Goal: Information Seeking & Learning: Learn about a topic

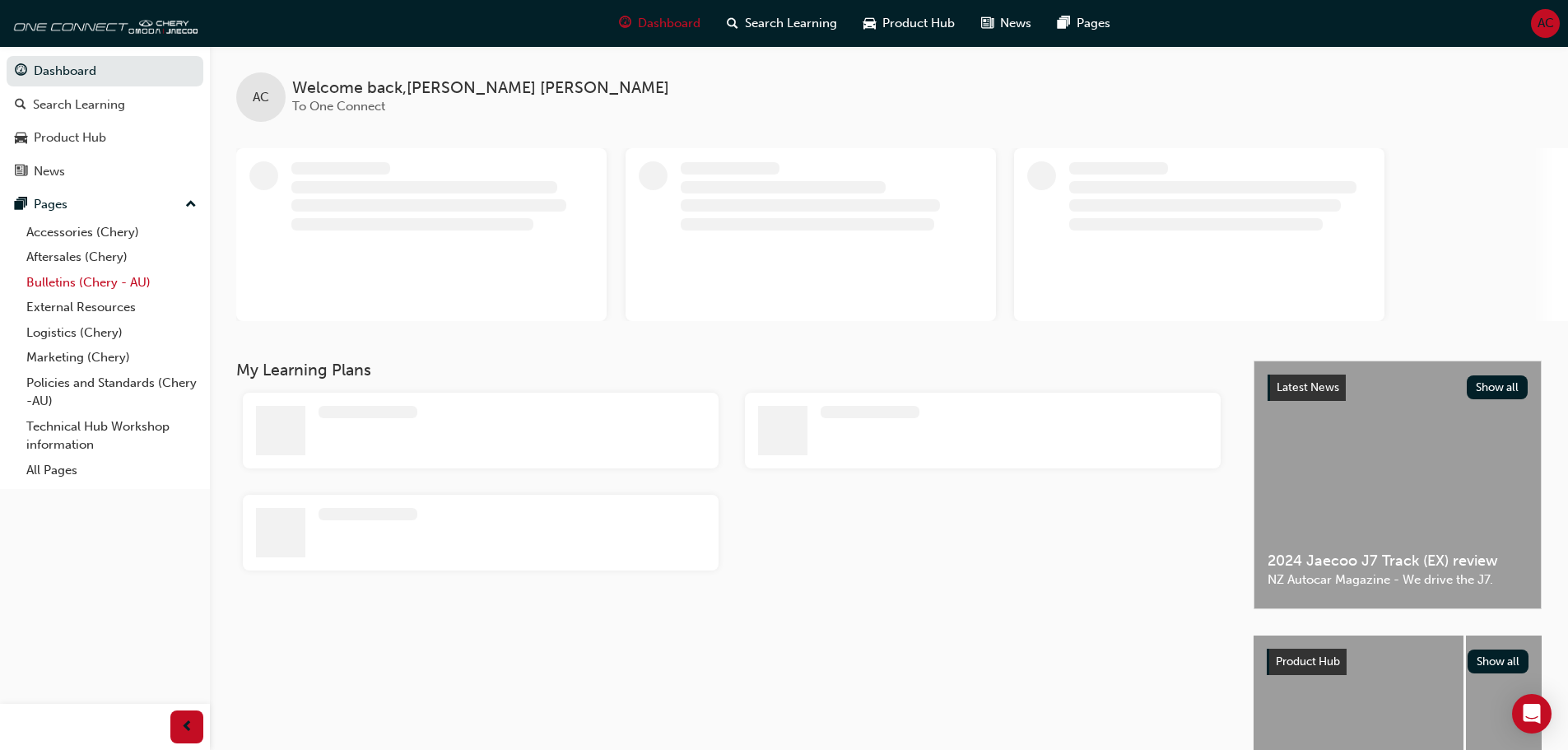
click at [61, 278] on link "Bulletins (Chery - AU)" at bounding box center [112, 282] width 184 height 25
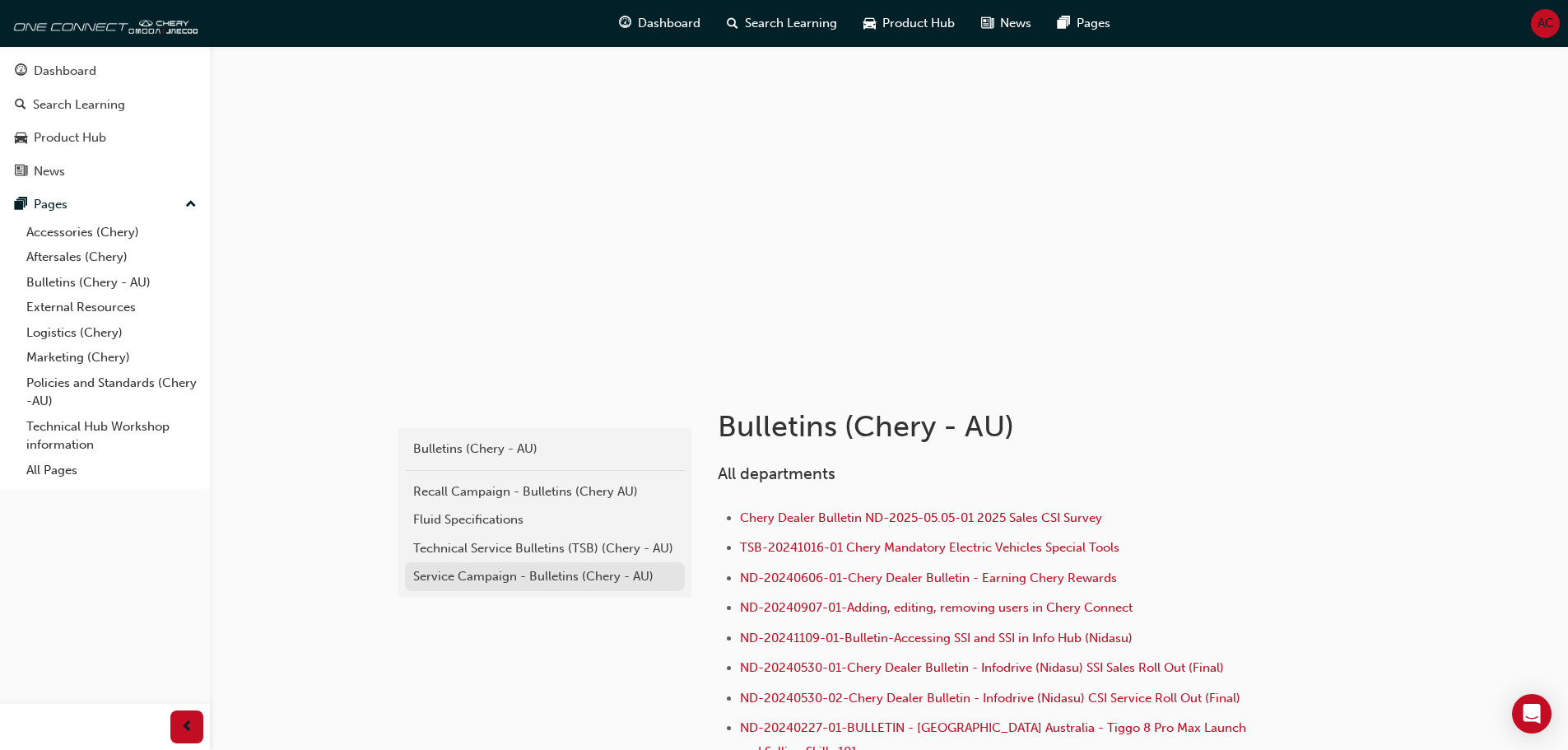
click at [508, 572] on div "Service Campaign - Bulletins (Chery - AU)" at bounding box center [545, 577] width 263 height 19
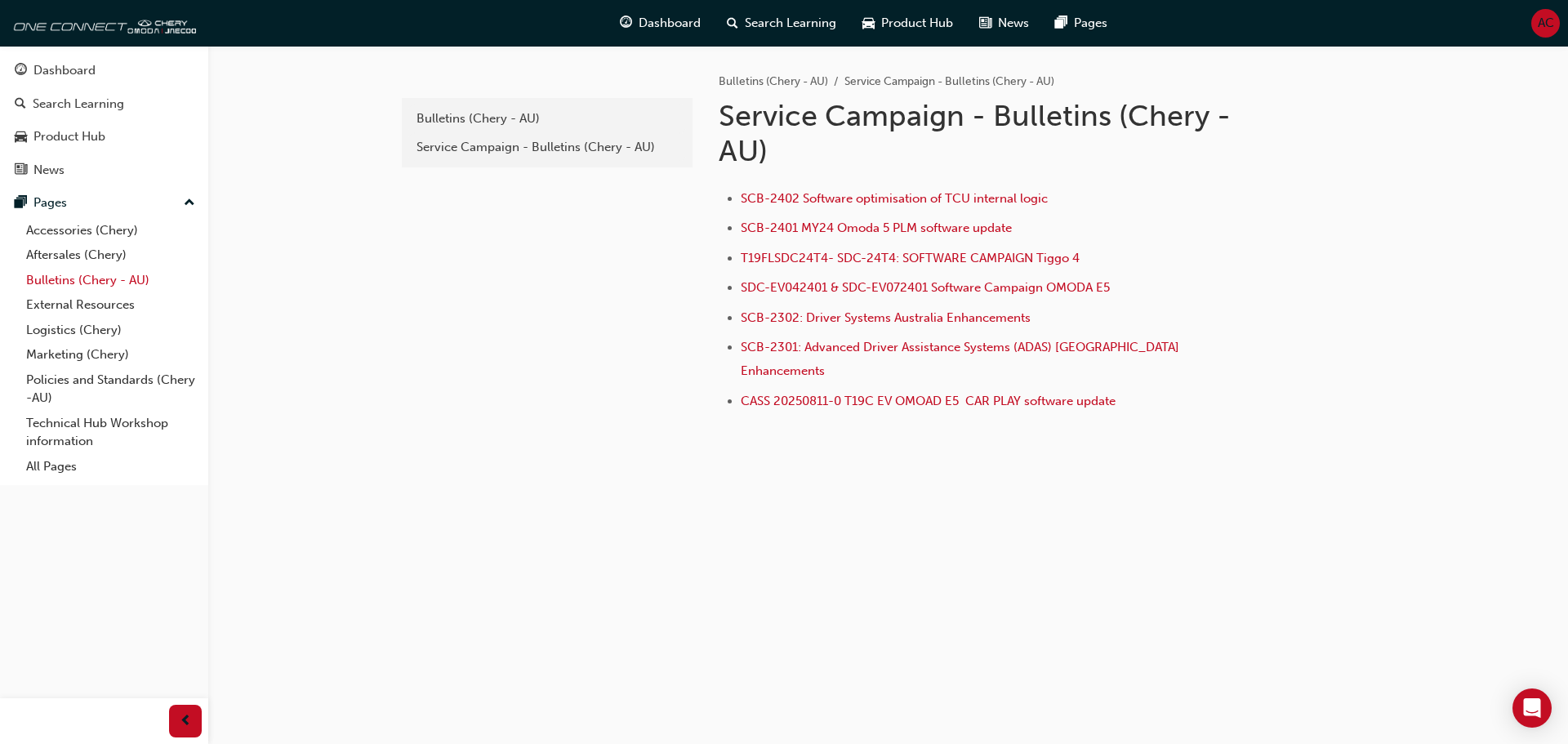
click at [87, 286] on link "Bulletins (Chery - AU)" at bounding box center [111, 280] width 182 height 25
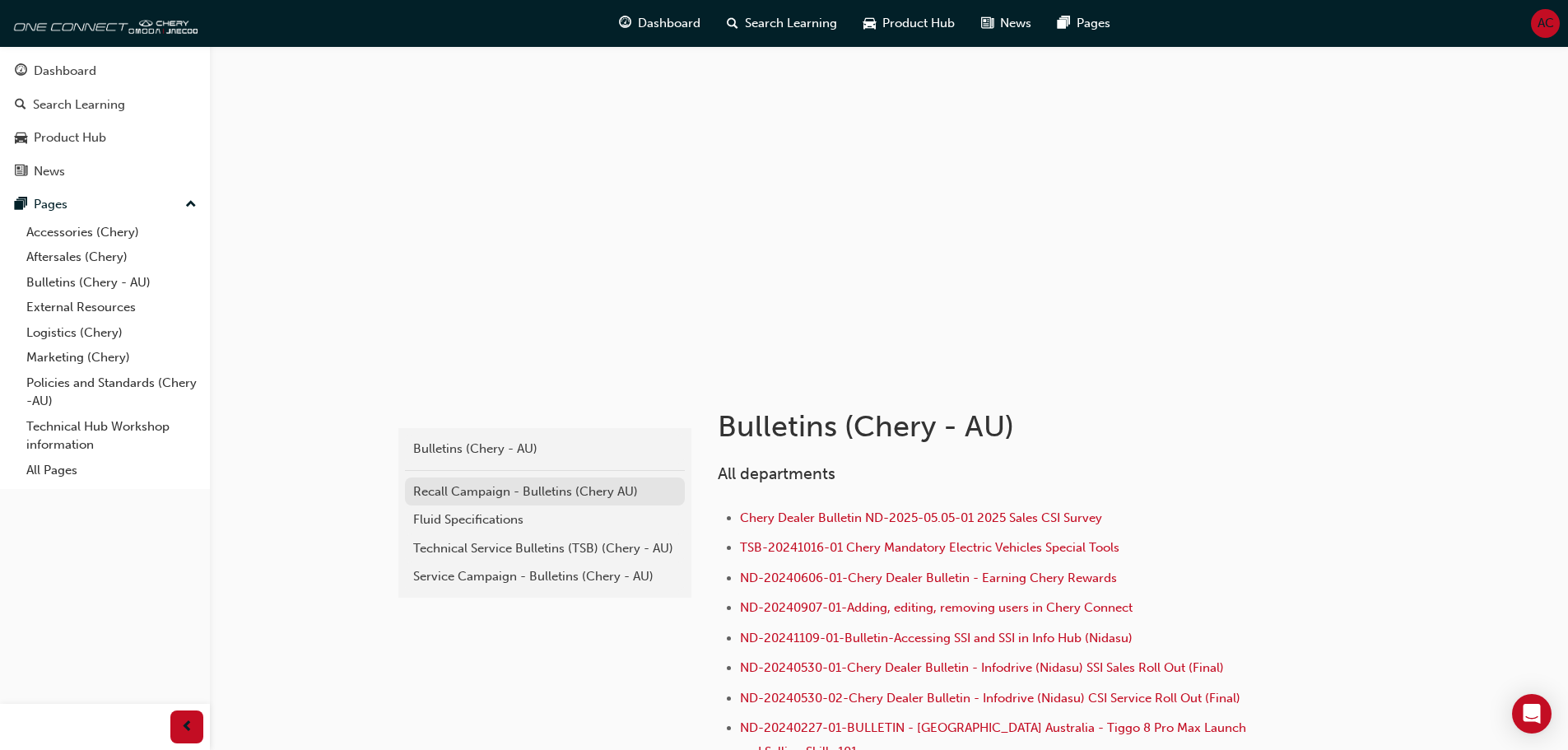
click at [534, 495] on div "Recall Campaign - Bulletins (Chery AU)" at bounding box center [545, 492] width 263 height 19
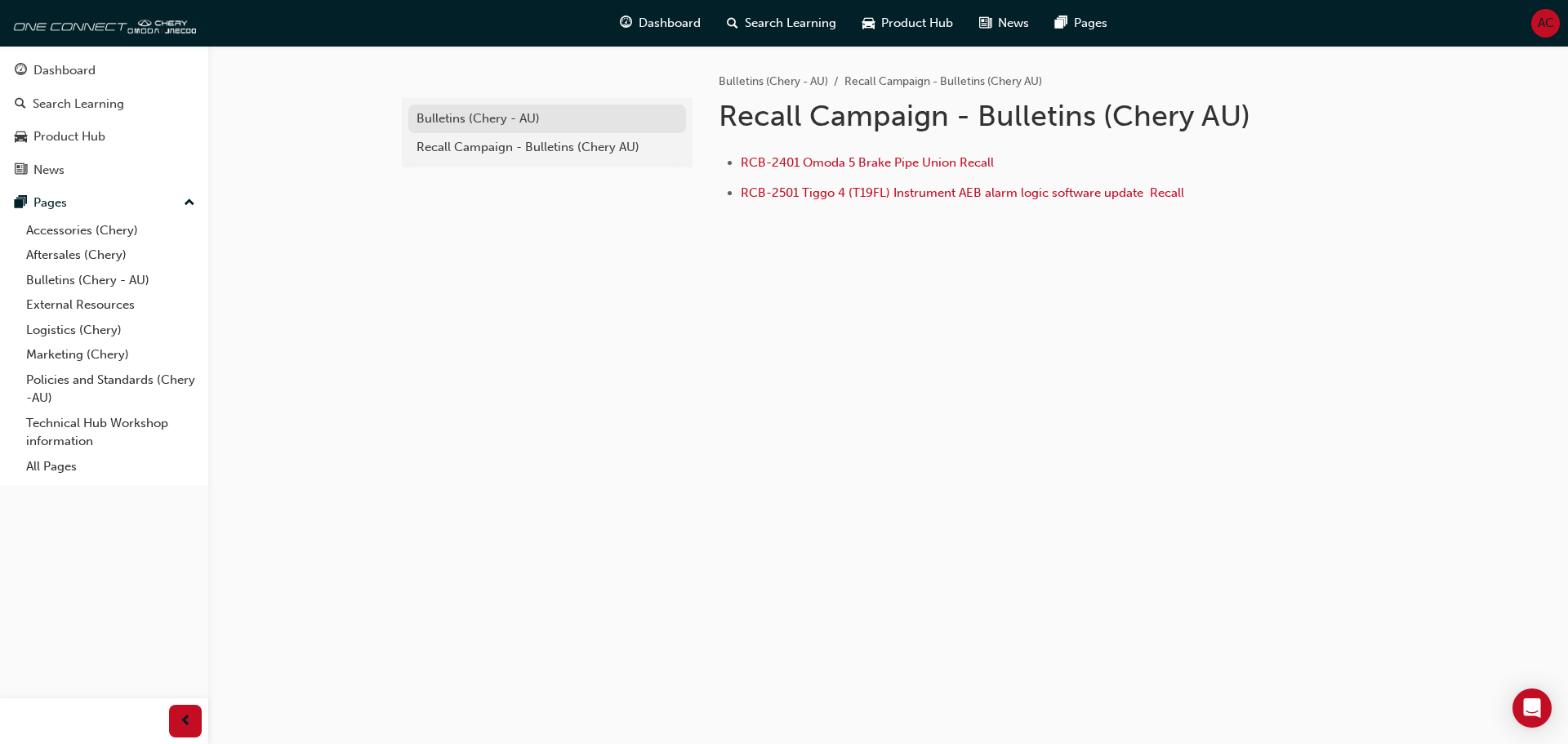
click at [469, 114] on div "Bulletins (Chery - AU)" at bounding box center [547, 119] width 261 height 19
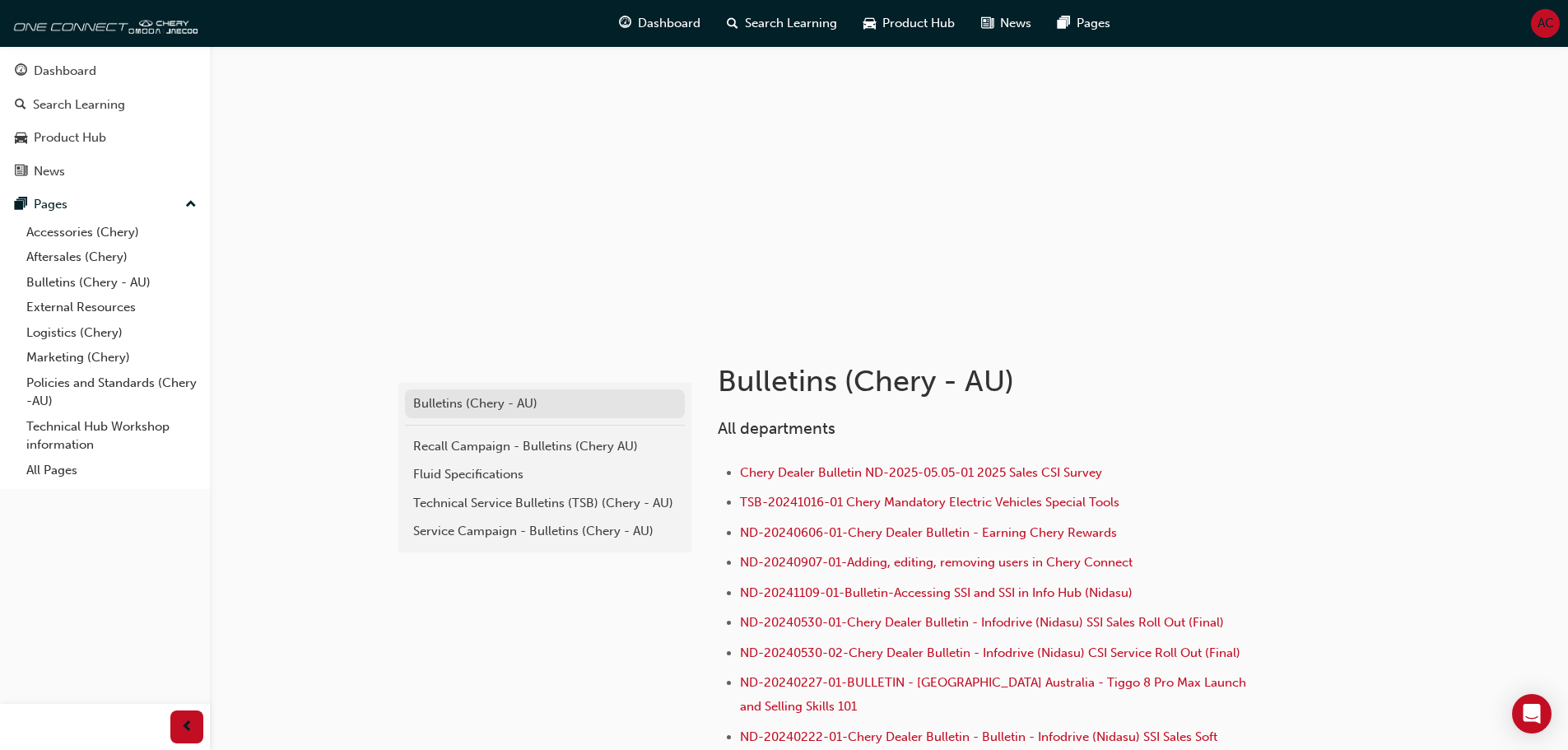
scroll to position [82, 0]
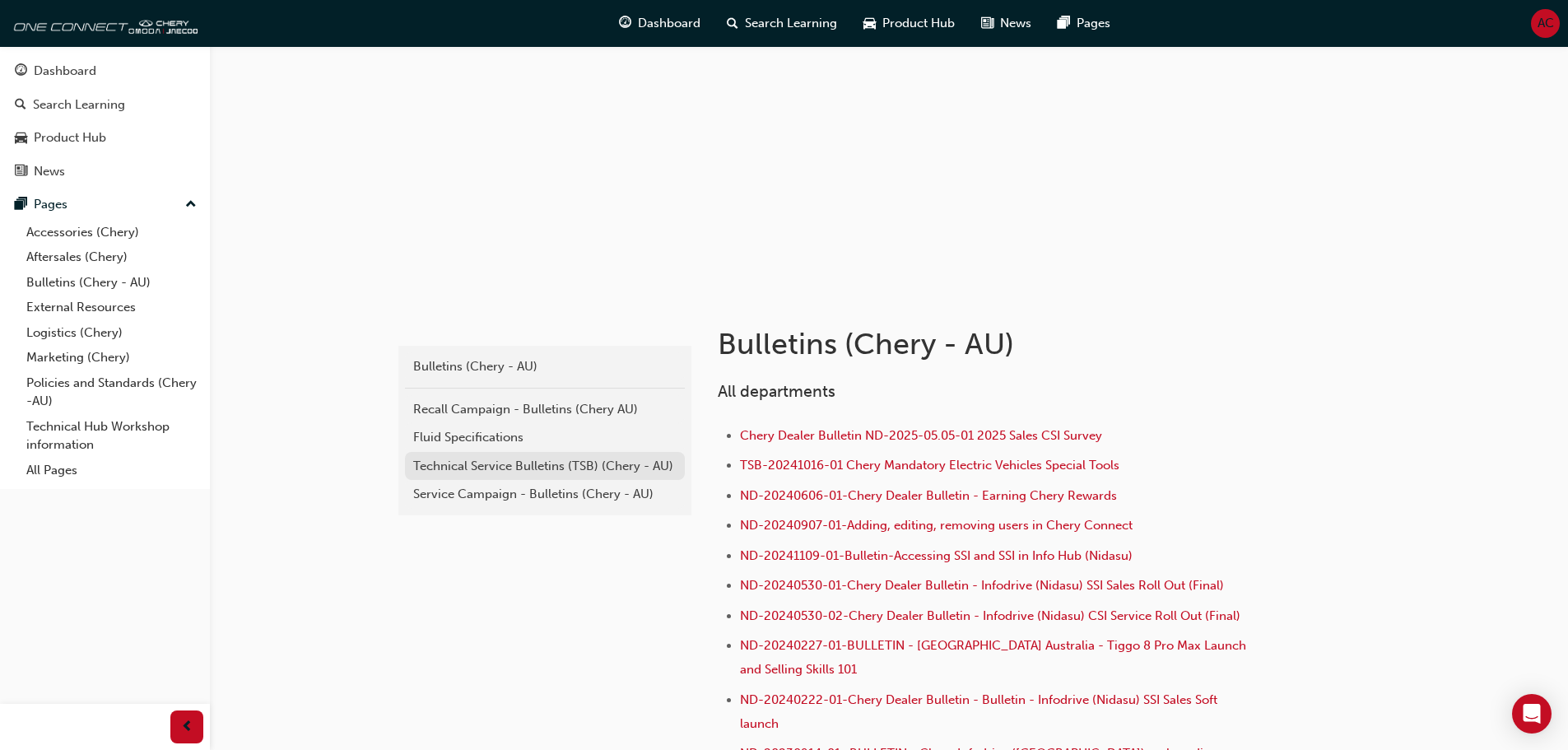
click at [559, 473] on div "Technical Service Bulletins (TSB) (Chery - AU)" at bounding box center [545, 467] width 263 height 19
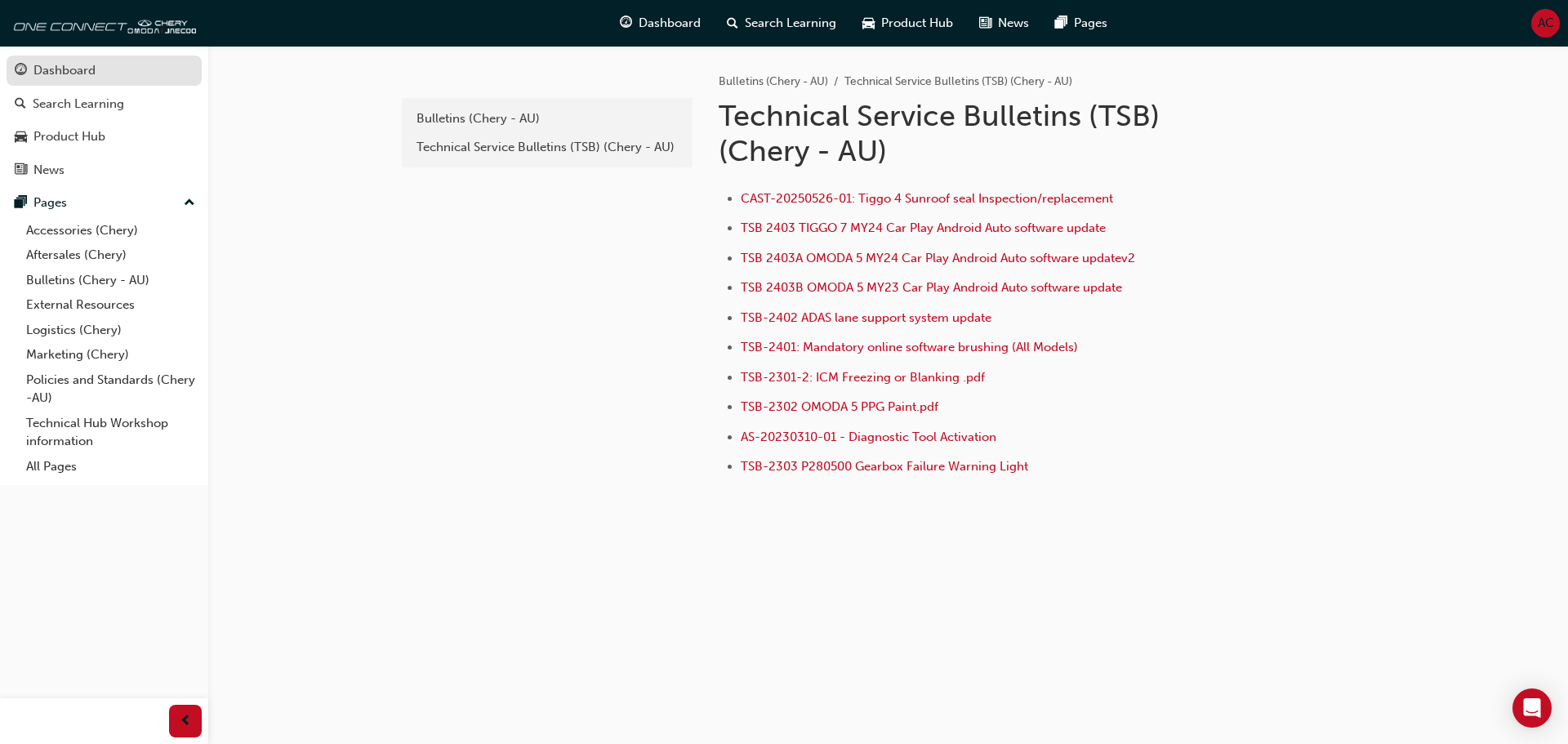
click at [70, 75] on div "Dashboard" at bounding box center [64, 70] width 62 height 19
